Goal: Task Accomplishment & Management: Complete application form

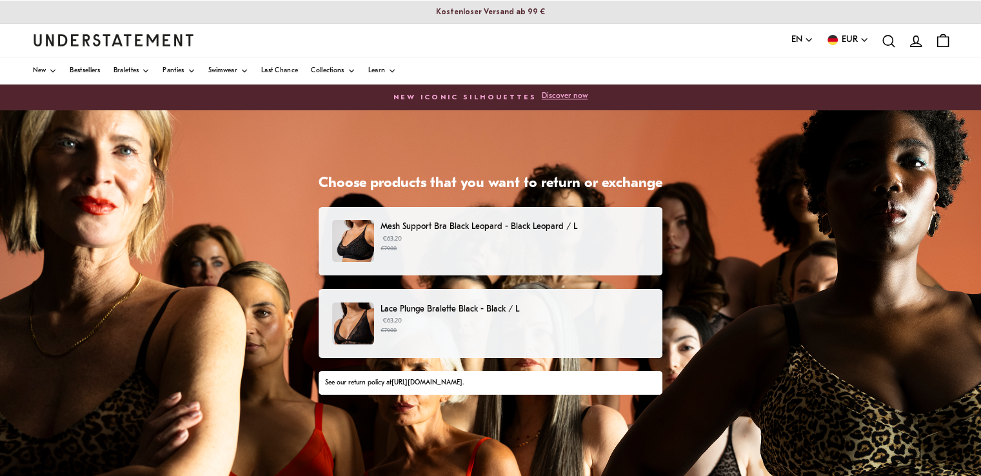
scroll to position [77, 0]
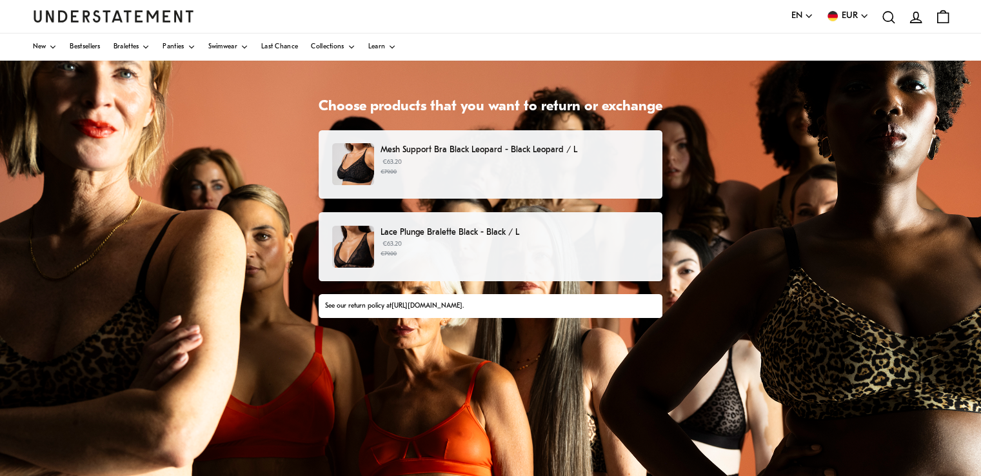
click at [555, 158] on p "€63.20 €79.00" at bounding box center [515, 166] width 268 height 19
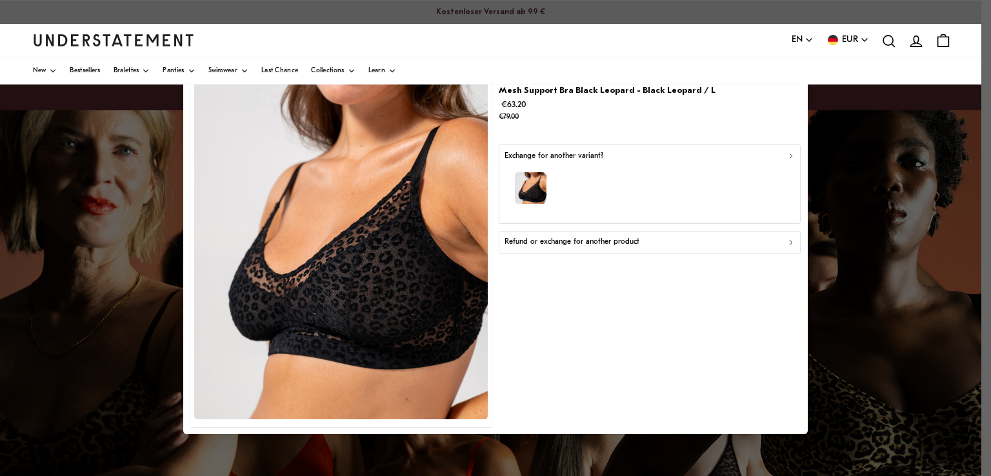
click at [634, 244] on p "Refund or exchange for another product" at bounding box center [572, 242] width 135 height 12
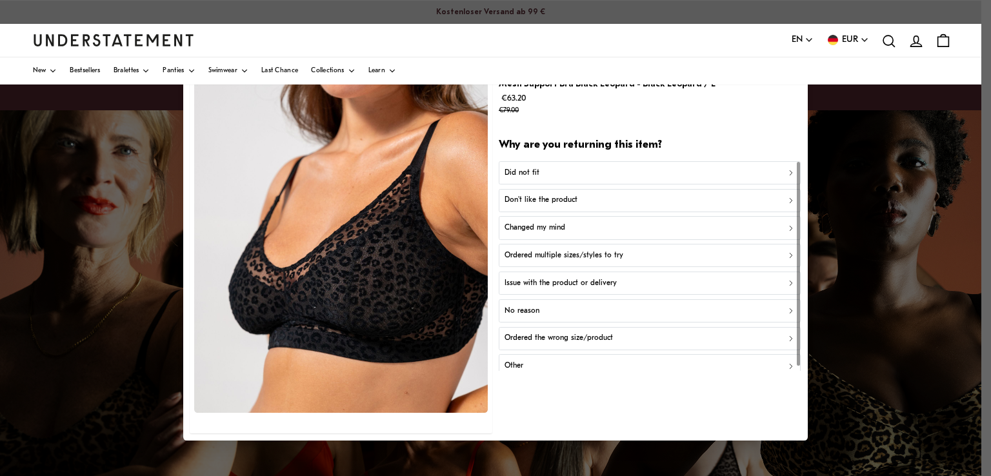
click at [535, 169] on p "Did not fit" at bounding box center [522, 172] width 35 height 12
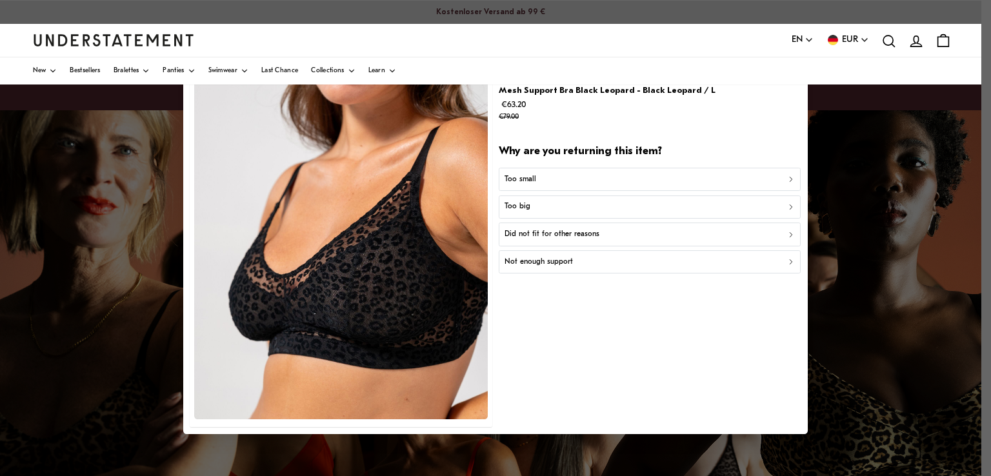
click at [555, 201] on div "Too big" at bounding box center [650, 207] width 291 height 12
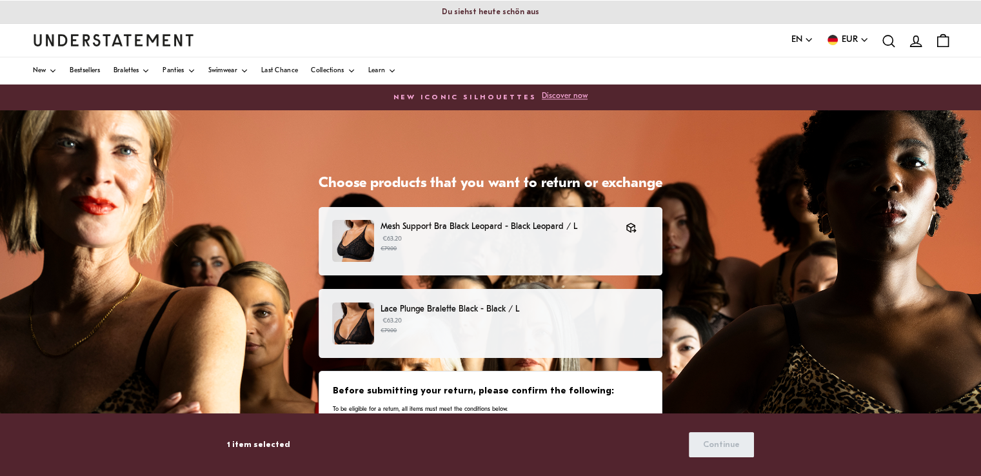
scroll to position [15, 0]
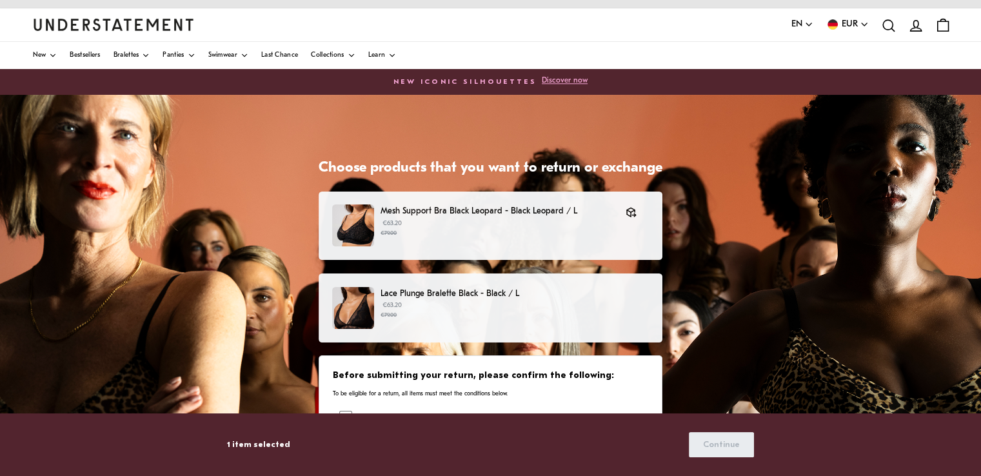
click at [514, 297] on p "Lace Plunge Bralette Black - Black / L" at bounding box center [515, 294] width 268 height 14
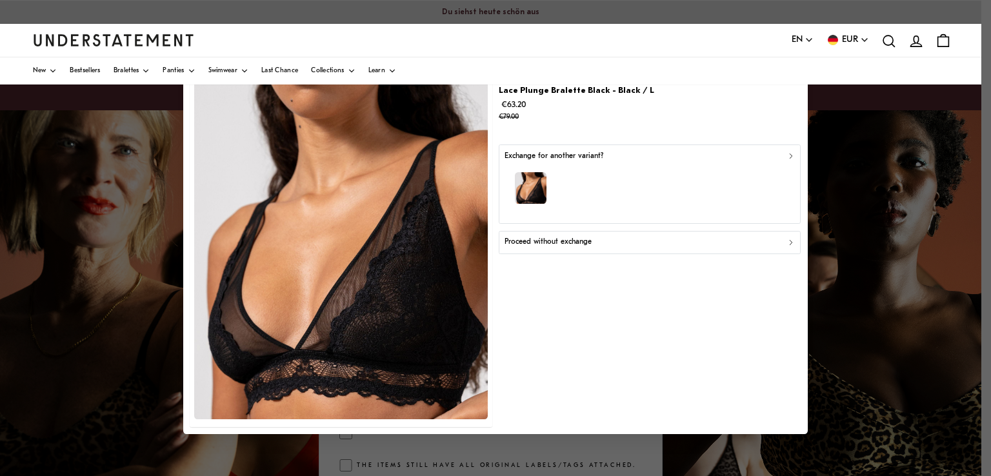
click at [602, 236] on div "Proceed without exchange" at bounding box center [650, 242] width 291 height 12
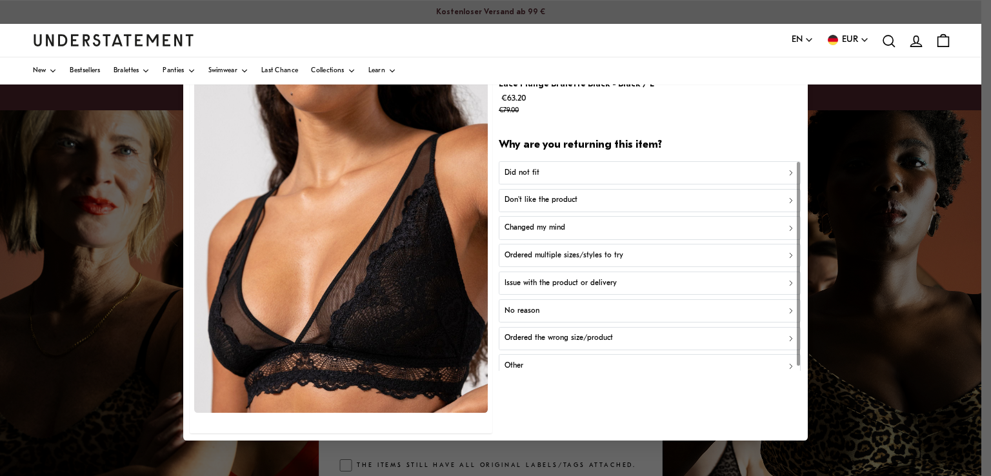
click at [529, 171] on p "Did not fit" at bounding box center [522, 172] width 35 height 12
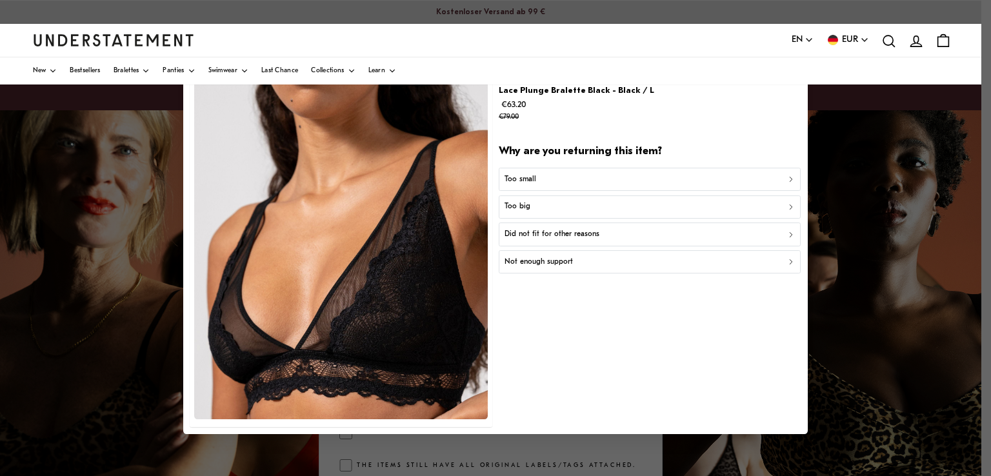
click at [547, 208] on div "Too big" at bounding box center [650, 207] width 291 height 12
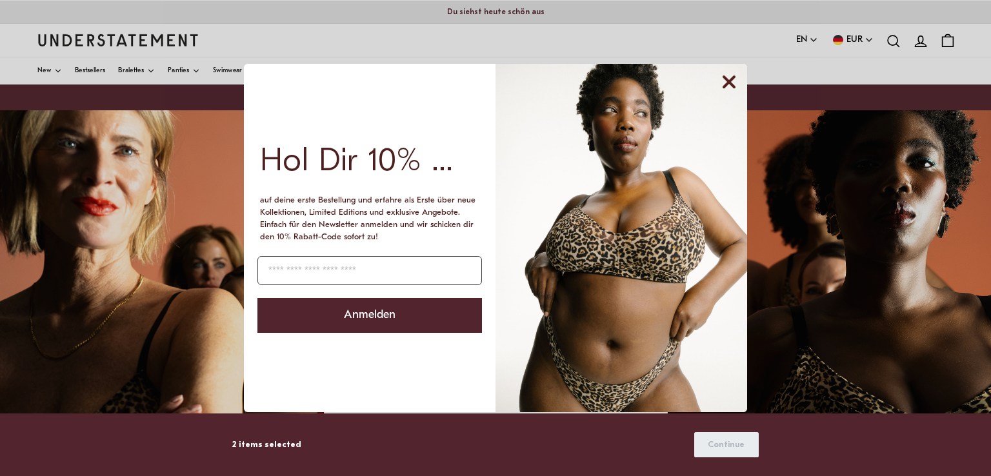
click at [728, 85] on icon "Close dialog" at bounding box center [729, 82] width 10 height 10
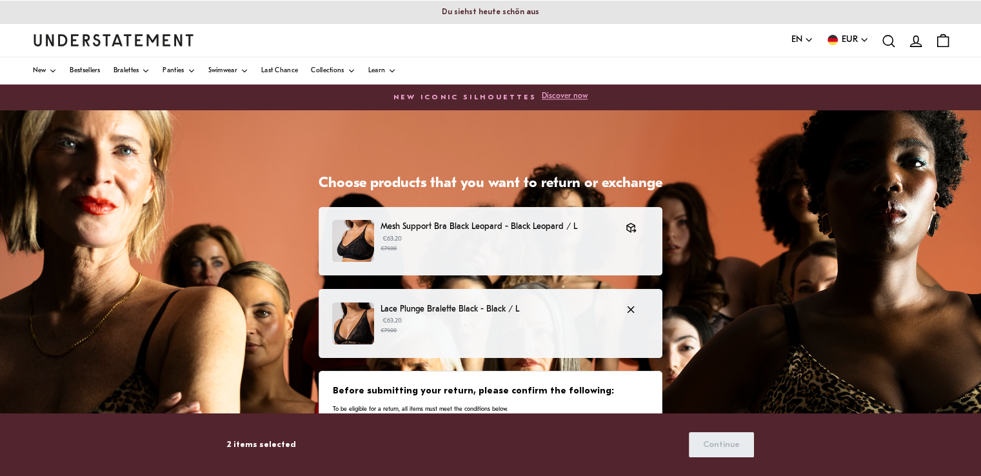
scroll to position [8, 0]
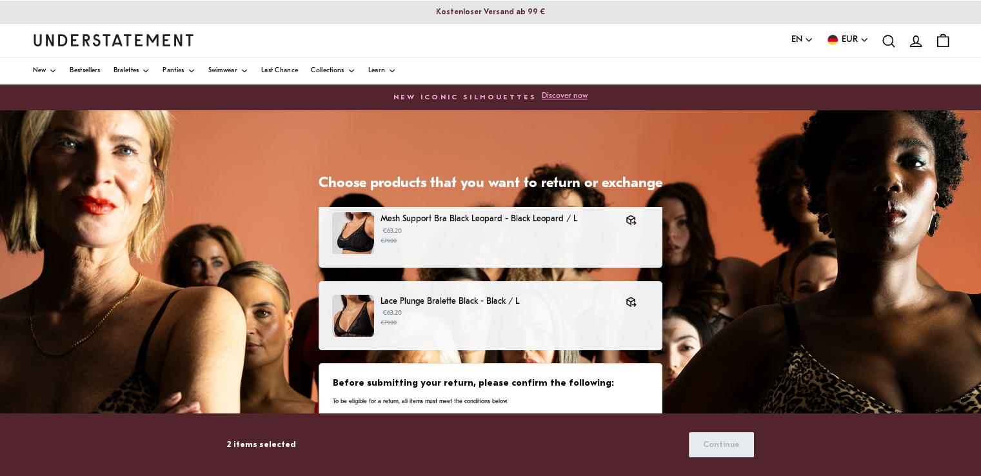
click at [530, 393] on div "Before submitting your return, please confirm the following: To be eligible for…" at bounding box center [491, 391] width 316 height 28
click at [462, 398] on p "To be eligible for a return, all items must meet the conditions below." at bounding box center [491, 401] width 316 height 8
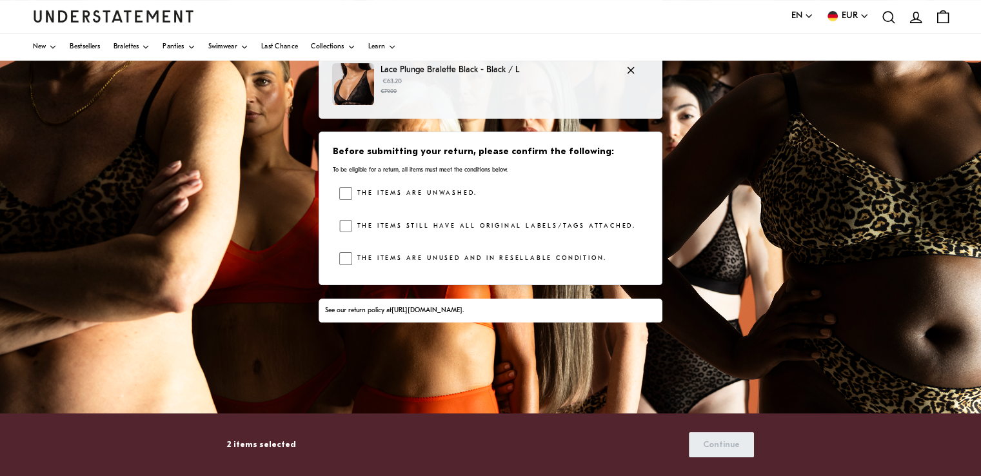
scroll to position [232, 0]
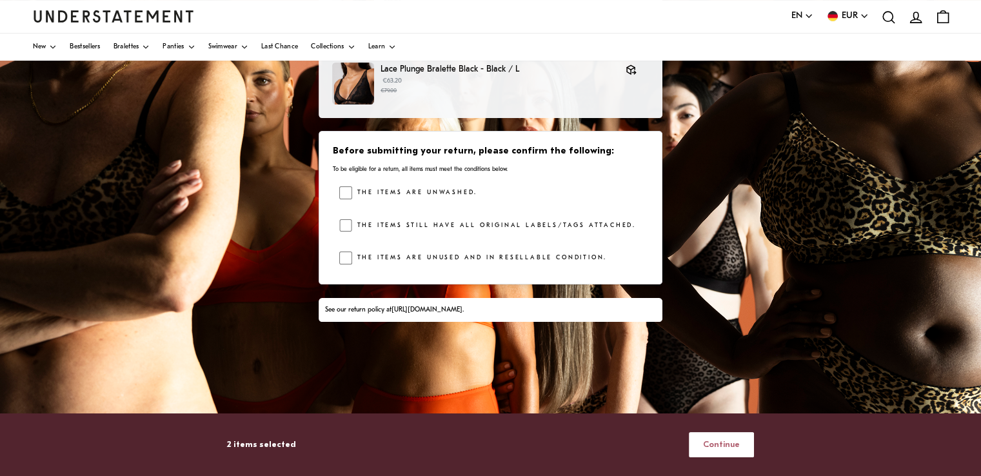
click at [707, 441] on span "Continue" at bounding box center [721, 445] width 37 height 24
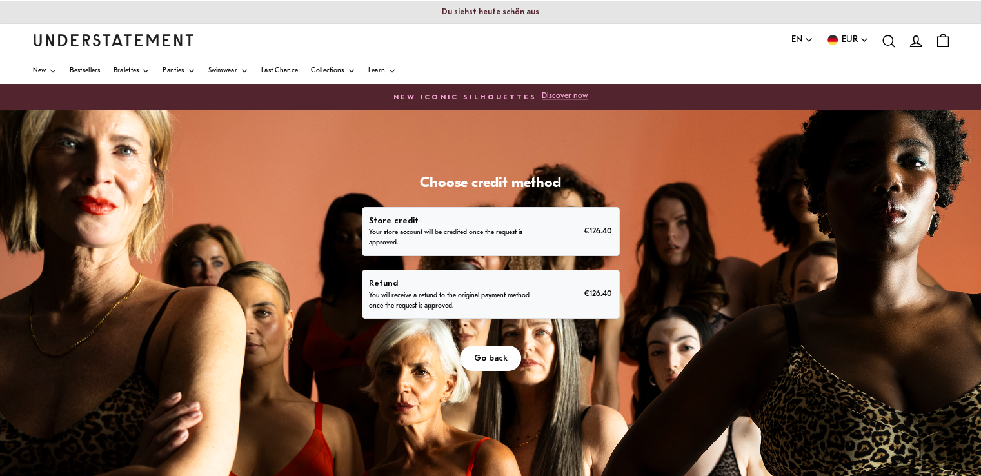
click at [529, 297] on p "You will receive a refund to the original payment method once the request is ap…" at bounding box center [449, 301] width 161 height 21
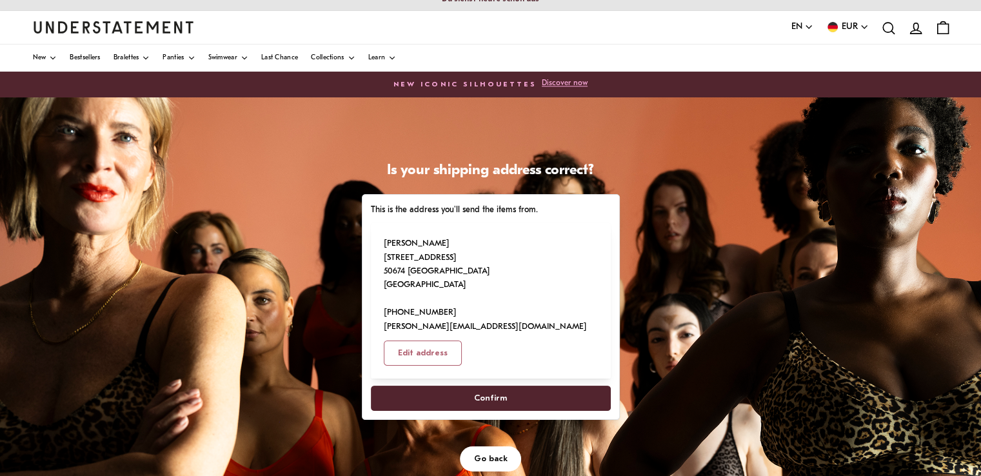
scroll to position [14, 0]
click at [487, 386] on span "Confirm" at bounding box center [490, 398] width 33 height 24
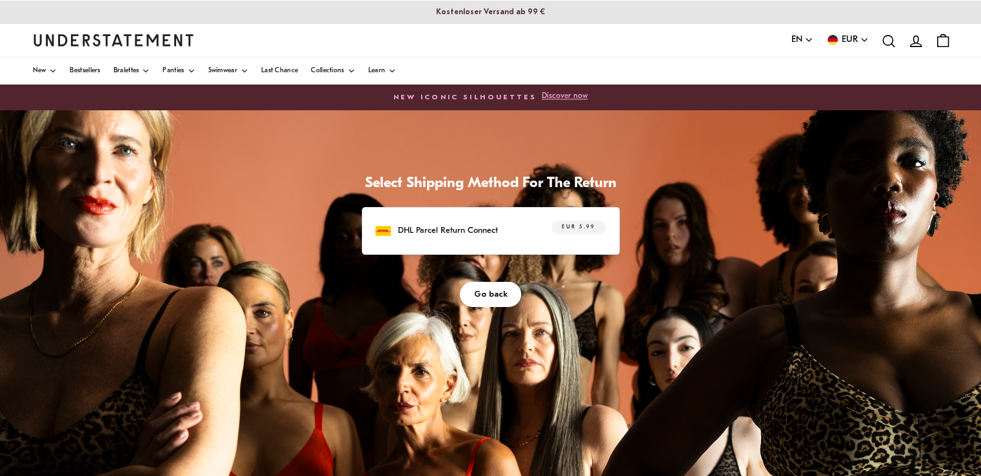
click at [522, 221] on div "DHL Parcel Return Connect EUR 5.99" at bounding box center [491, 231] width 230 height 20
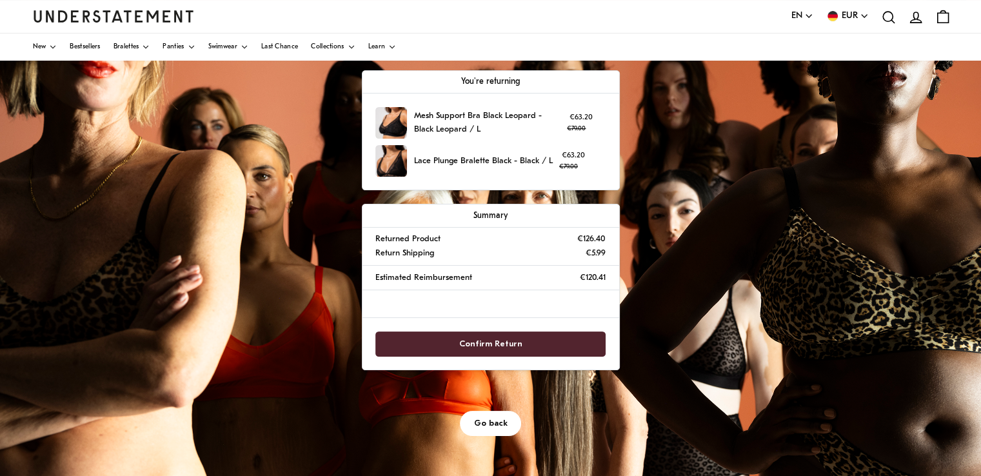
scroll to position [137, 0]
click at [508, 334] on span "Confirm Return" at bounding box center [490, 344] width 63 height 24
